Goal: Find specific page/section: Find specific page/section

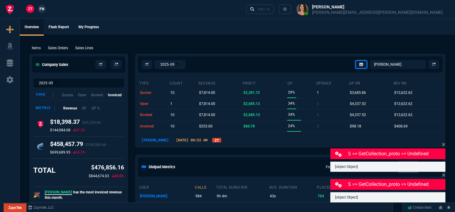
select select "12: [PERSON_NAME]"
select select
click at [176, 27] on ul "Overview Flash Report My Progress" at bounding box center [237, 27] width 435 height 16
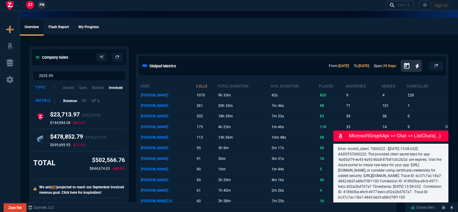
select select
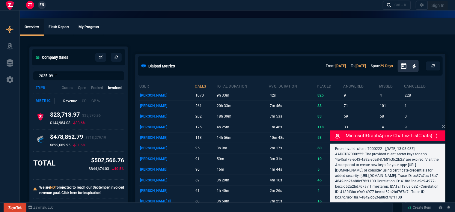
select select "12: [PERSON_NAME]"
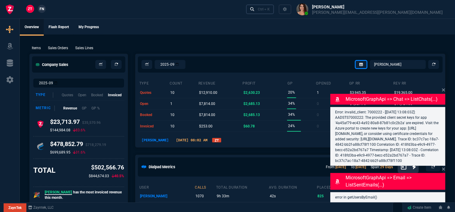
click at [269, 11] on div "Ctrl + K" at bounding box center [264, 9] width 12 height 5
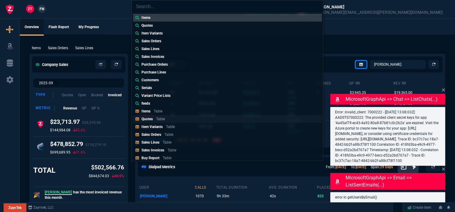
click at [183, 119] on link "Quotes Table" at bounding box center [227, 119] width 189 height 8
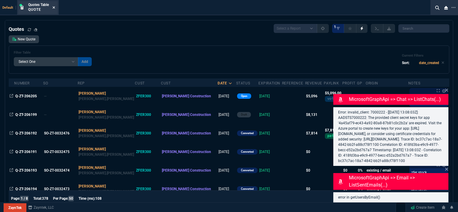
click at [54, 7] on icon at bounding box center [54, 7] width 2 height 2
